Goal: Register for event/course

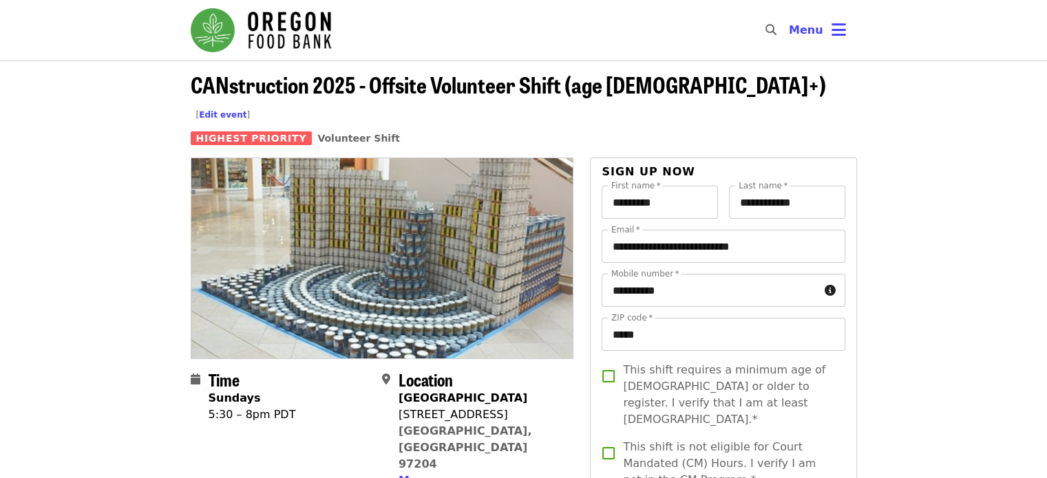
click at [242, 33] on img "Main navigation" at bounding box center [261, 30] width 140 height 44
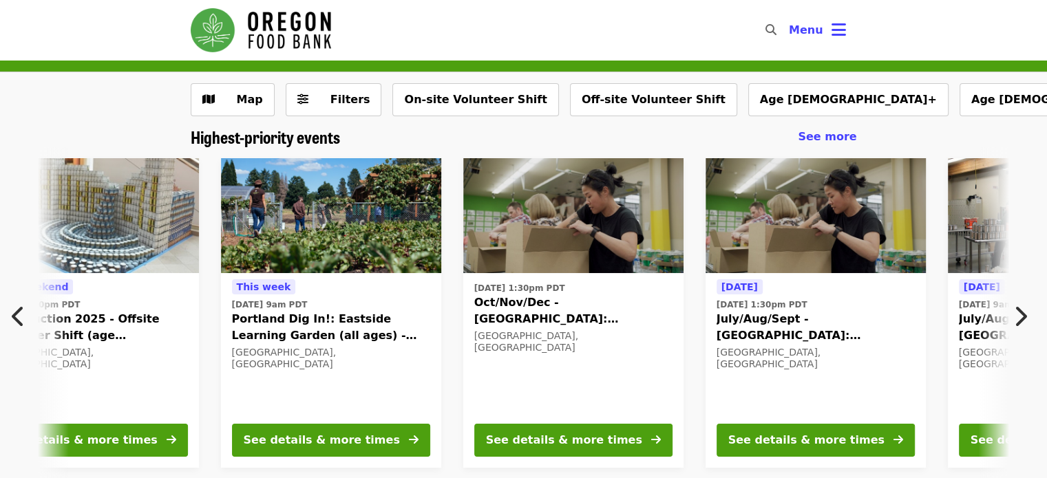
scroll to position [0, 256]
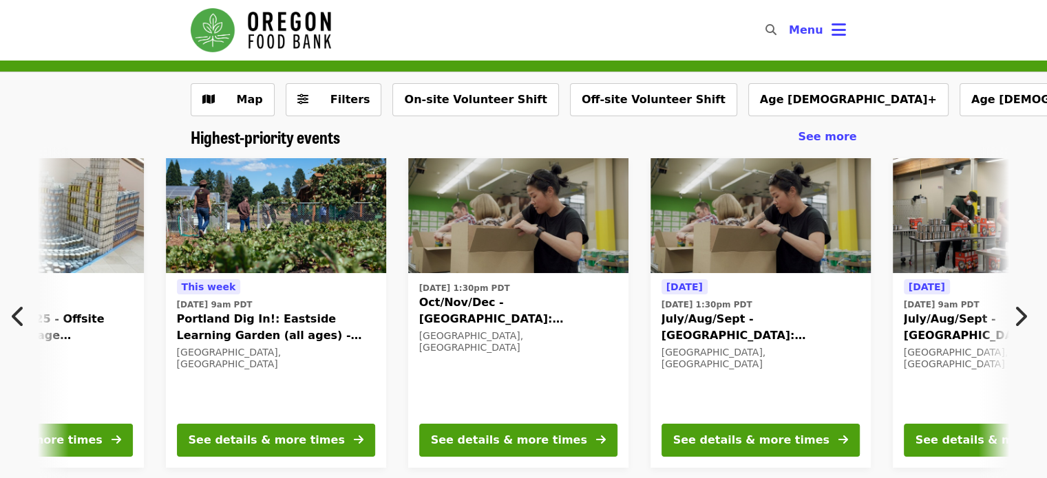
click at [732, 198] on img at bounding box center [760, 216] width 220 height 116
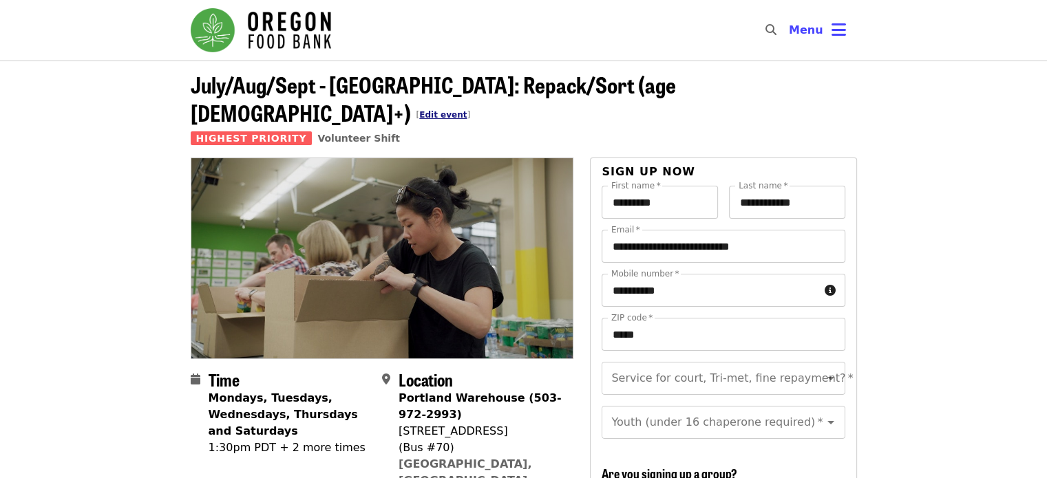
click at [467, 110] on link "Edit event" at bounding box center [442, 115] width 47 height 10
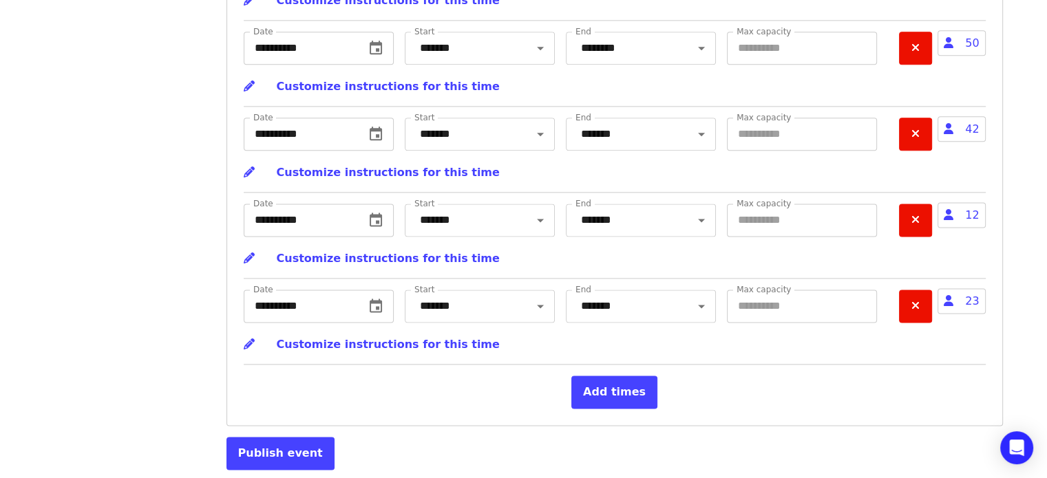
scroll to position [7188, 0]
